Goal: Task Accomplishment & Management: Complete application form

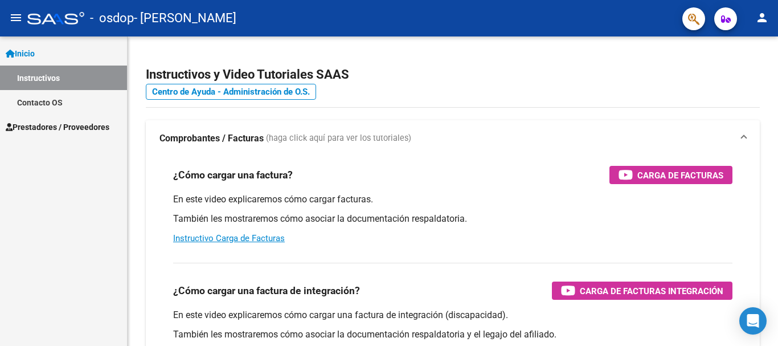
click at [75, 128] on span "Prestadores / Proveedores" at bounding box center [58, 127] width 104 height 13
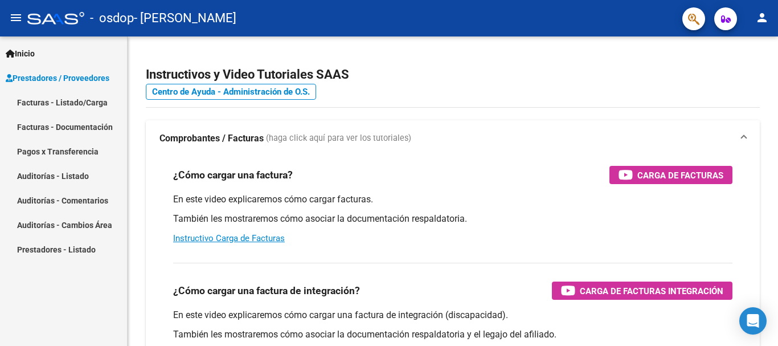
click at [83, 102] on link "Facturas - Listado/Carga" at bounding box center [63, 102] width 127 height 24
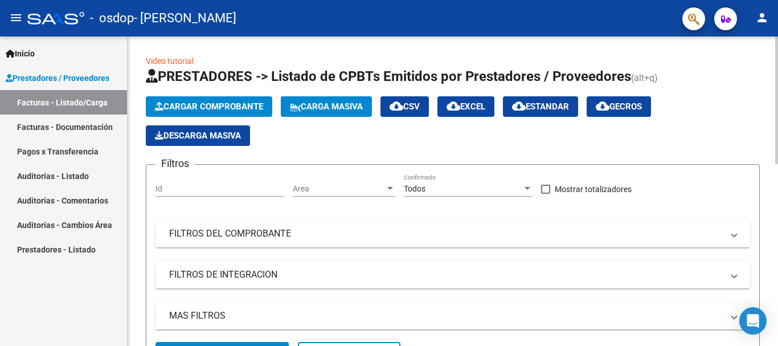
click at [238, 104] on span "Cargar Comprobante" at bounding box center [209, 106] width 108 height 10
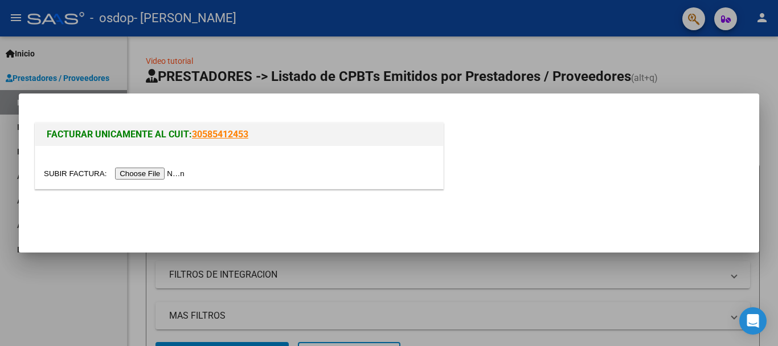
click at [158, 174] on input "file" at bounding box center [116, 173] width 144 height 12
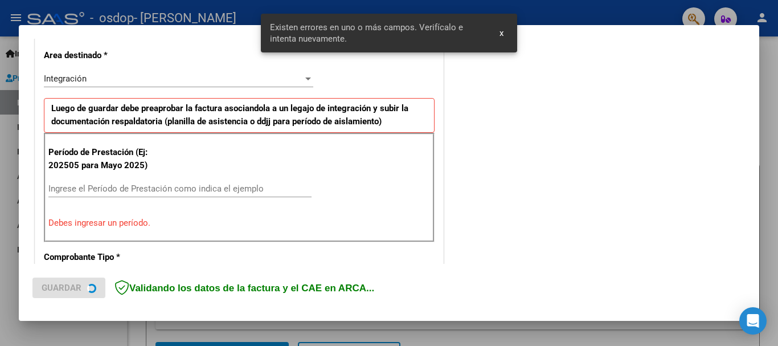
scroll to position [263, 0]
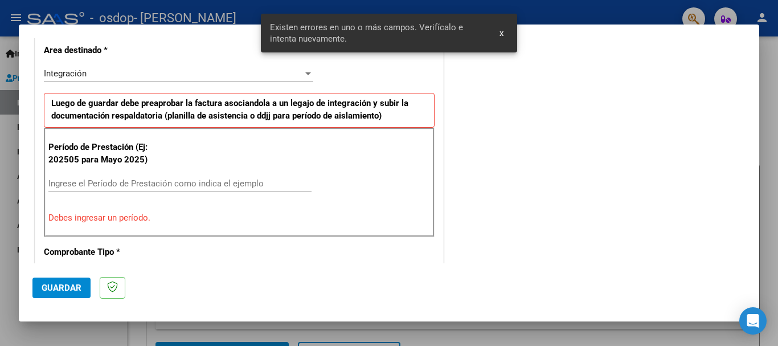
click at [186, 178] on input "Ingrese el Período de Prestación como indica el ejemplo" at bounding box center [179, 183] width 263 height 10
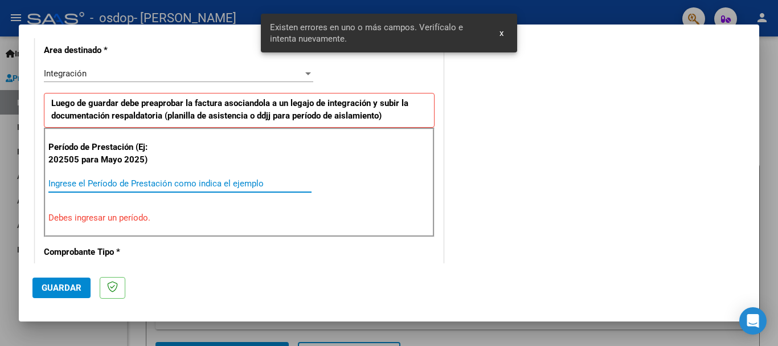
click at [186, 178] on input "Ingrese el Período de Prestación como indica el ejemplo" at bounding box center [179, 183] width 263 height 10
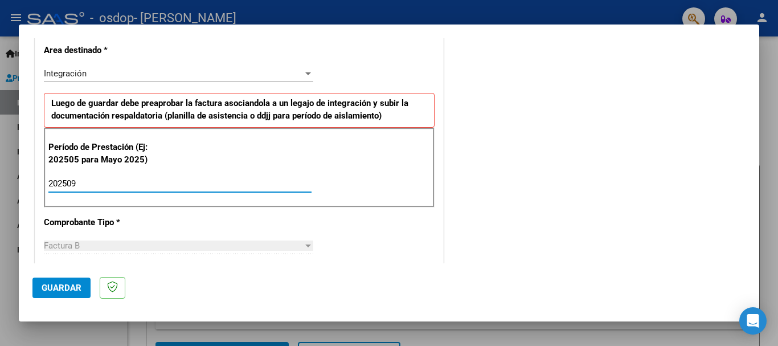
type input "202509"
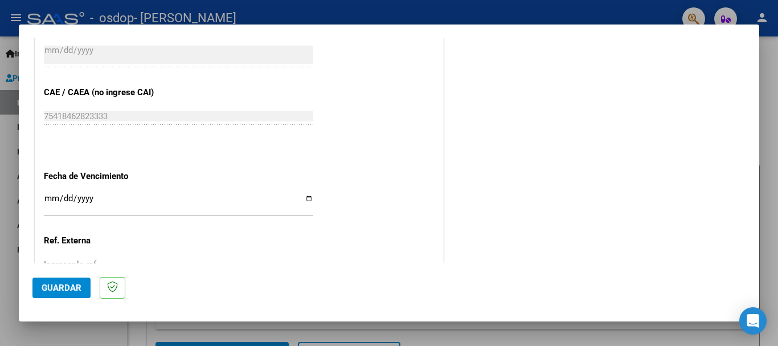
scroll to position [680, 0]
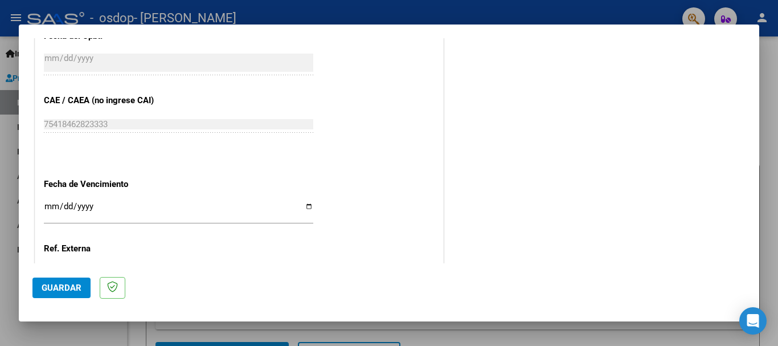
click at [304, 204] on input "Ingresar la fecha" at bounding box center [178, 211] width 269 height 18
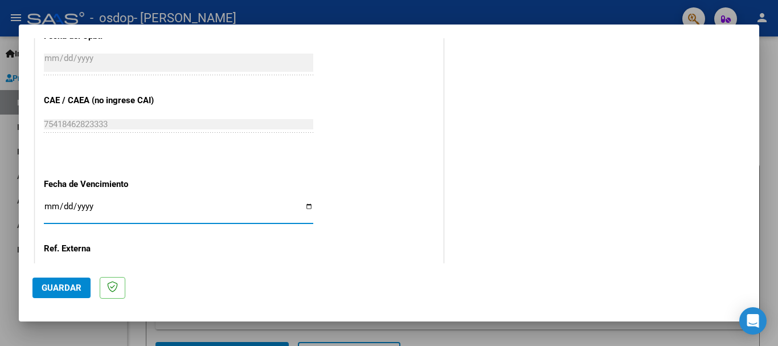
type input "[DATE]"
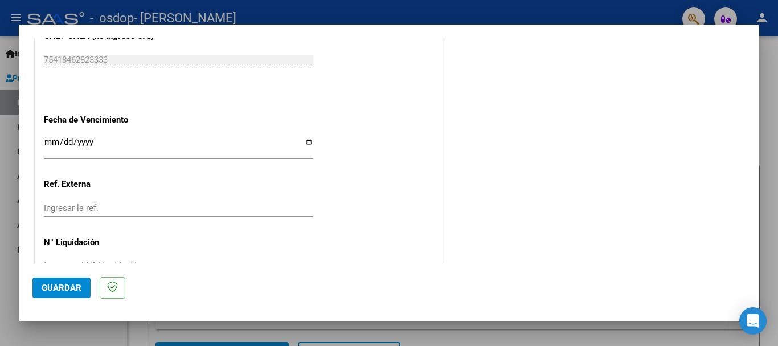
scroll to position [777, 0]
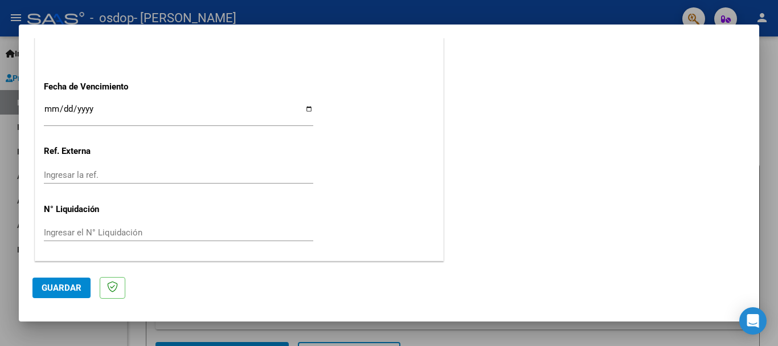
click at [69, 288] on span "Guardar" at bounding box center [62, 287] width 40 height 10
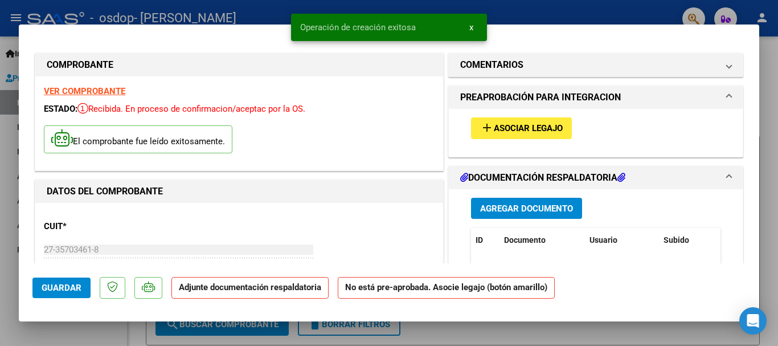
click at [525, 209] on span "Agregar Documento" at bounding box center [526, 208] width 93 height 10
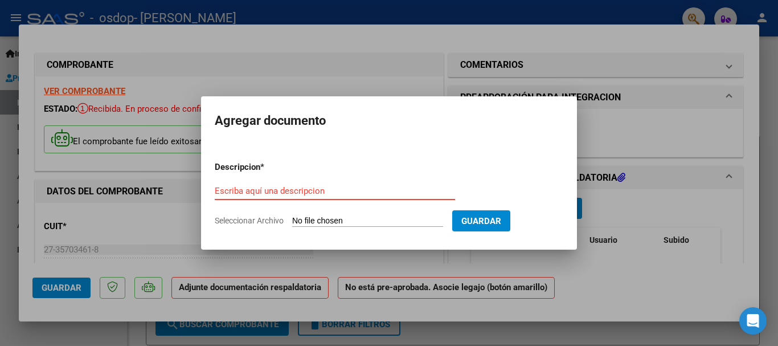
click at [327, 186] on input "Escriba aquí una descripcion" at bounding box center [335, 191] width 240 height 10
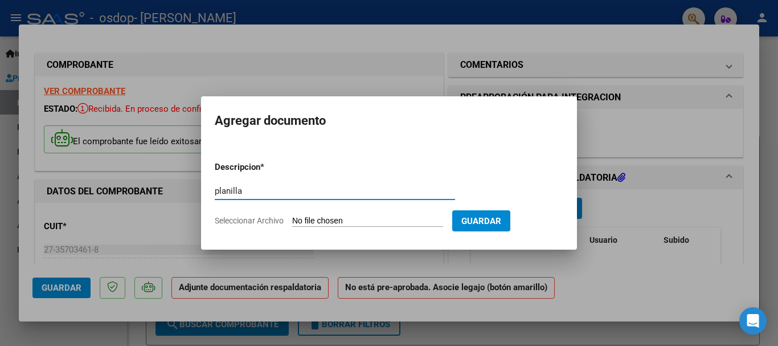
type input "planilla"
click at [327, 215] on form "Descripcion * planilla Escriba aquí una descripcion Seleccionar Archivo Guardar" at bounding box center [389, 193] width 348 height 83
click at [322, 219] on input "Seleccionar Archivo" at bounding box center [367, 221] width 151 height 11
type input "C:\fakepath\[PERSON_NAME] 09 2025.pdf"
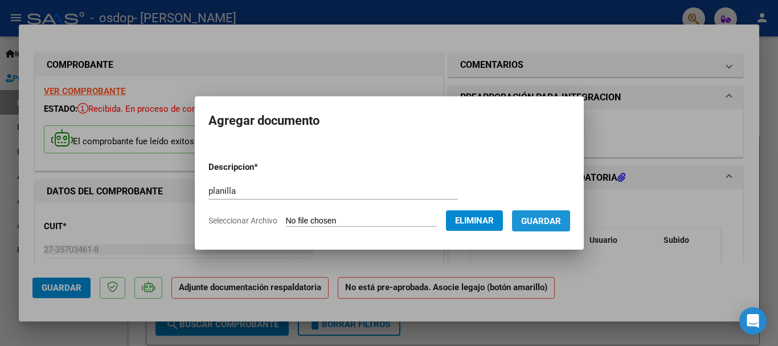
click at [553, 224] on span "Guardar" at bounding box center [541, 221] width 40 height 10
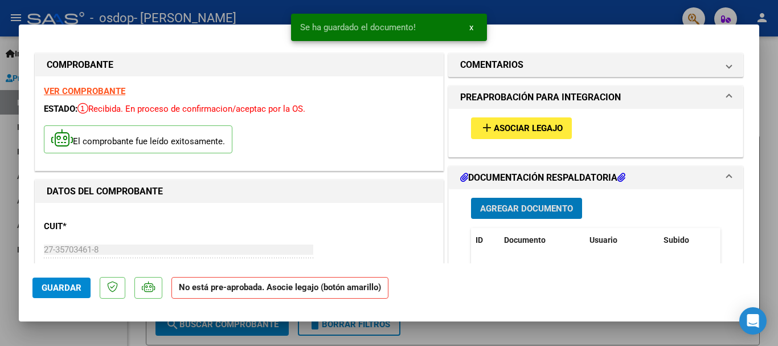
click at [523, 129] on span "Asociar Legajo" at bounding box center [528, 129] width 69 height 10
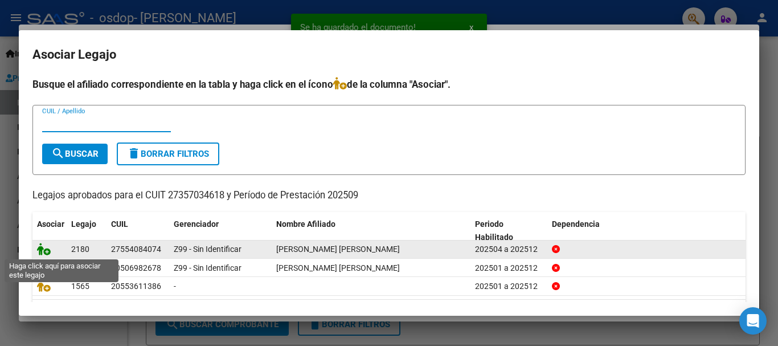
click at [47, 250] on icon at bounding box center [44, 249] width 14 height 13
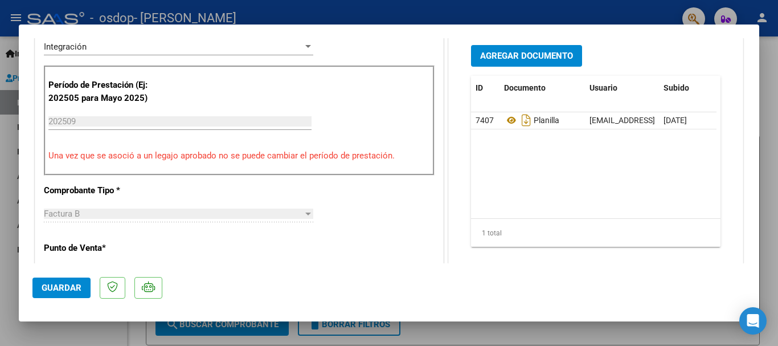
scroll to position [548, 0]
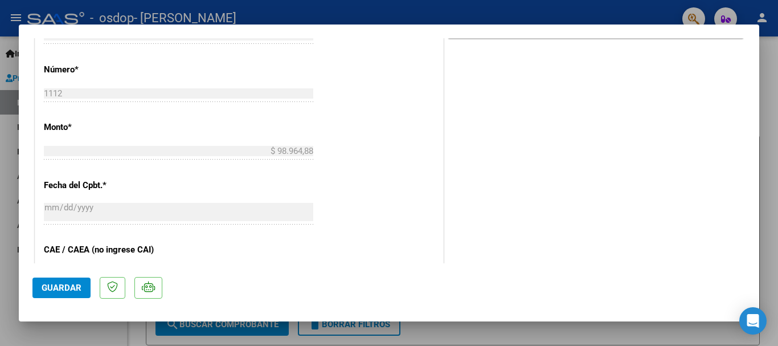
click at [56, 285] on span "Guardar" at bounding box center [62, 287] width 40 height 10
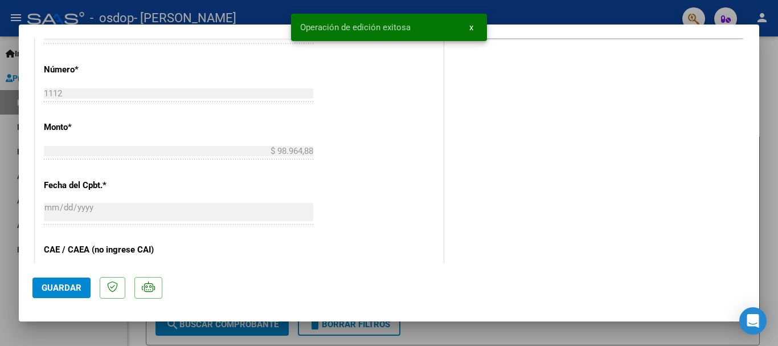
click at [775, 103] on div at bounding box center [389, 173] width 778 height 346
type input "$ 0,00"
